Goal: Transaction & Acquisition: Subscribe to service/newsletter

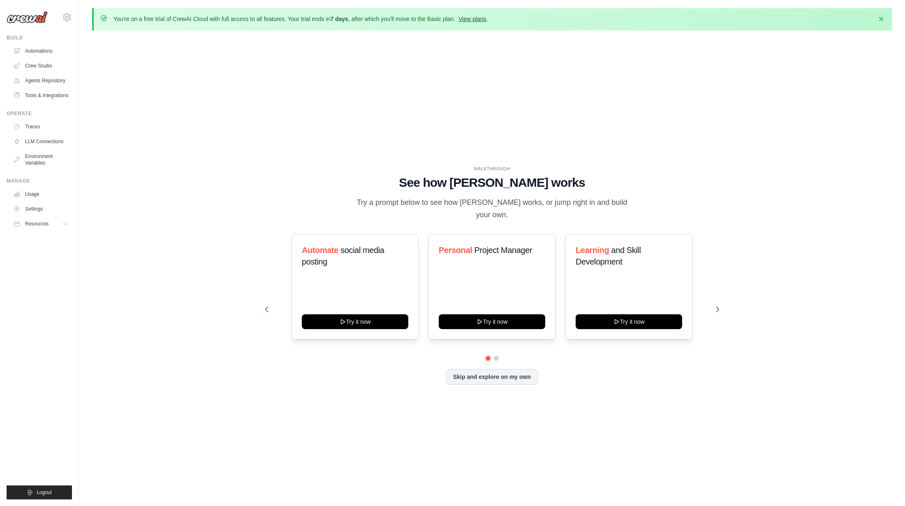
click at [486, 17] on link "View plans" at bounding box center [472, 19] width 28 height 7
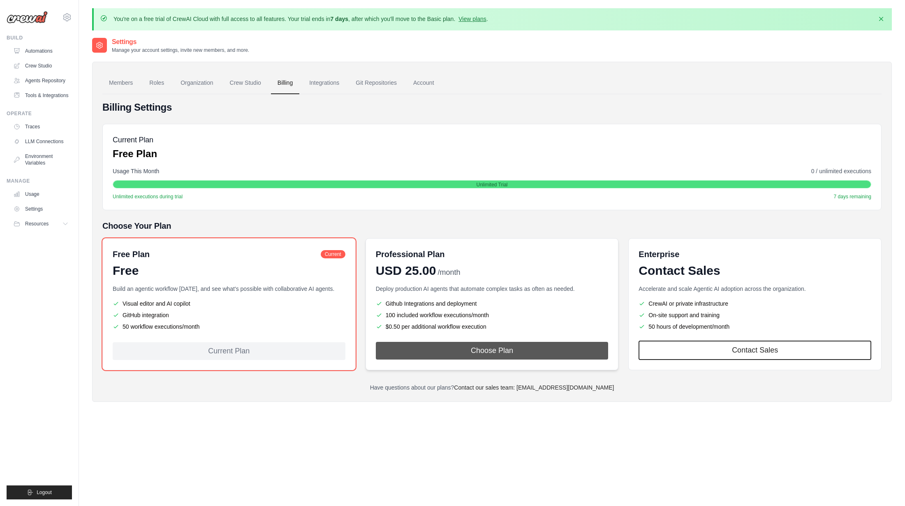
click at [492, 355] on button "Choose Plan" at bounding box center [492, 351] width 233 height 18
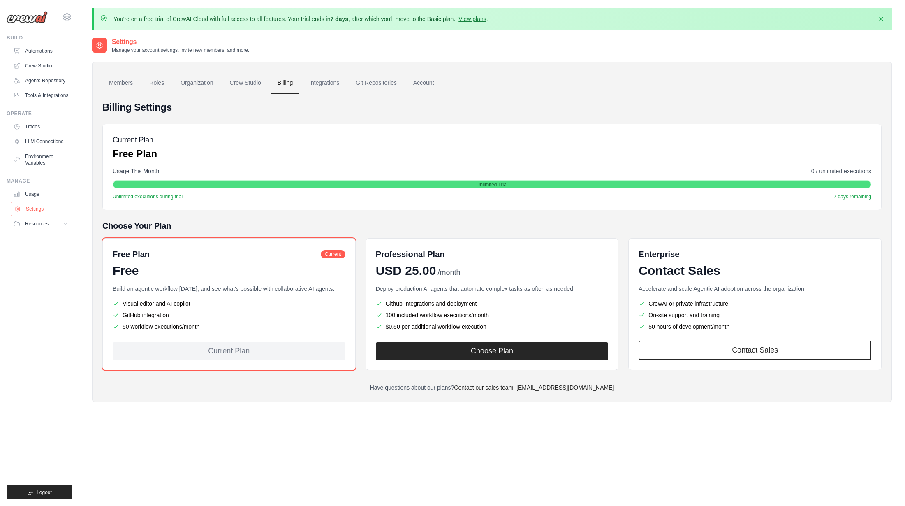
click at [37, 211] on link "Settings" at bounding box center [42, 208] width 62 height 13
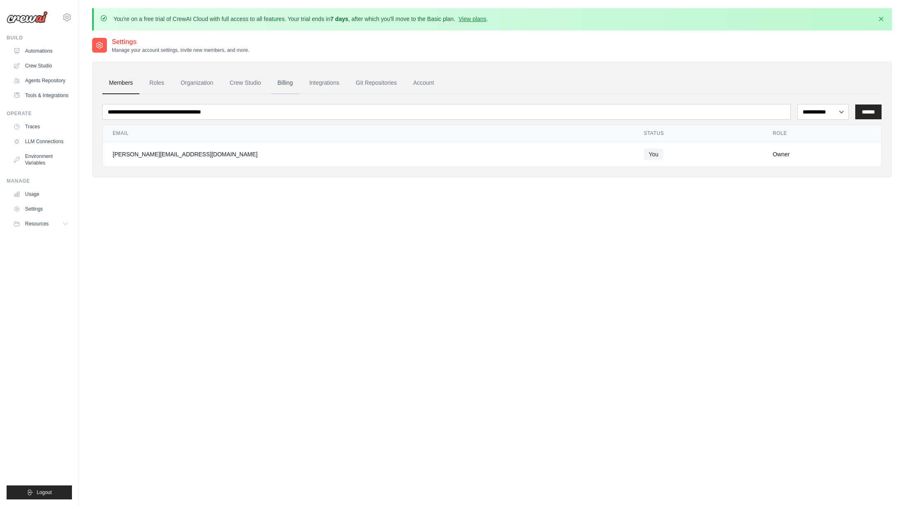
click at [293, 82] on link "Billing" at bounding box center [285, 83] width 28 height 22
